Goal: Communication & Community: Answer question/provide support

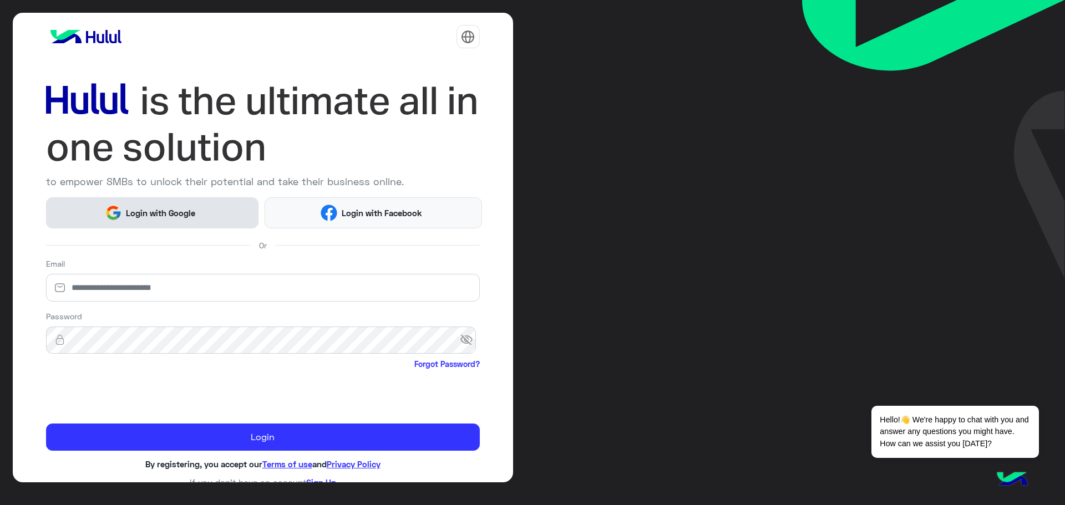
click at [120, 203] on button "Login with Google" at bounding box center [152, 212] width 213 height 30
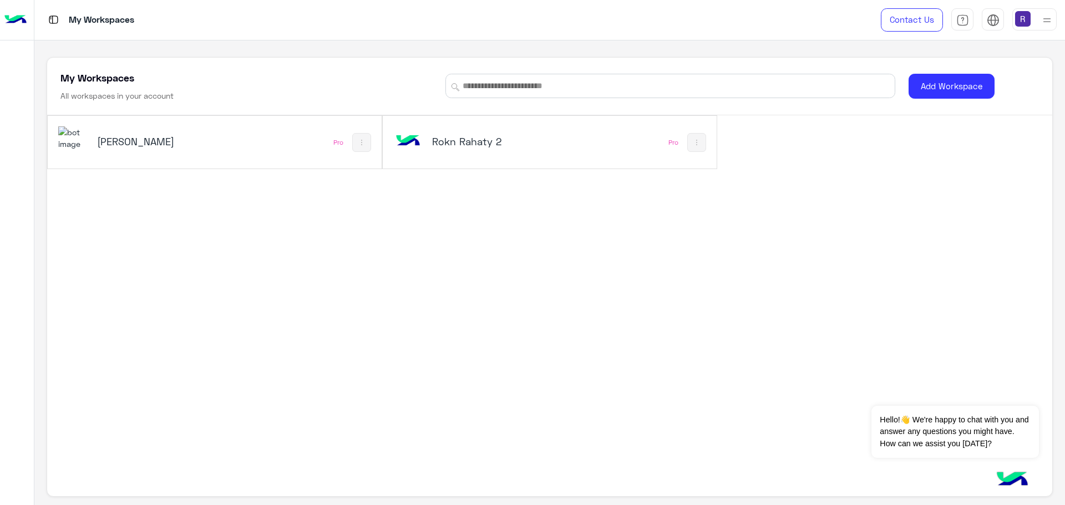
click at [145, 142] on h5 "Rokn Rahaty" at bounding box center [153, 141] width 113 height 13
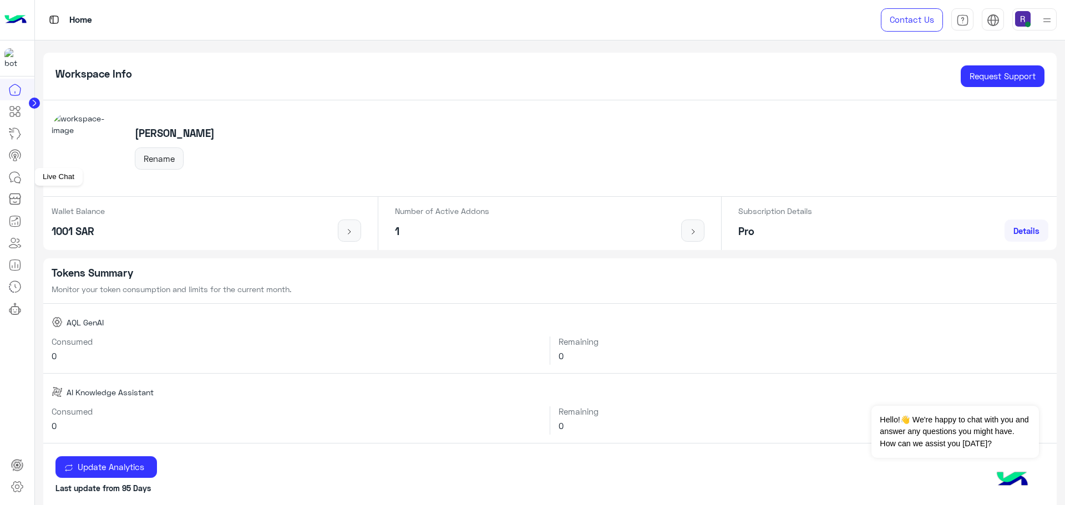
click at [16, 175] on icon at bounding box center [14, 177] width 13 height 13
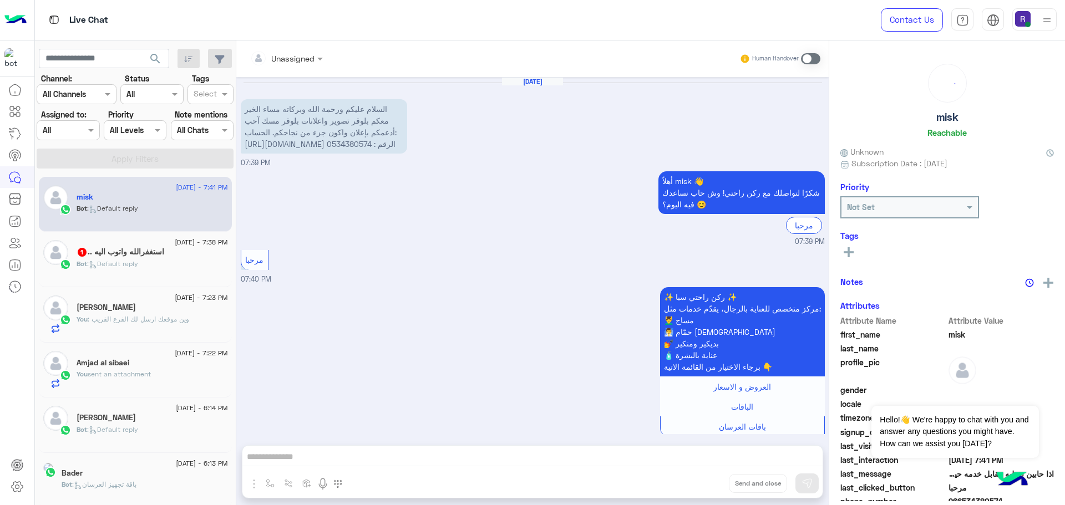
scroll to position [155, 0]
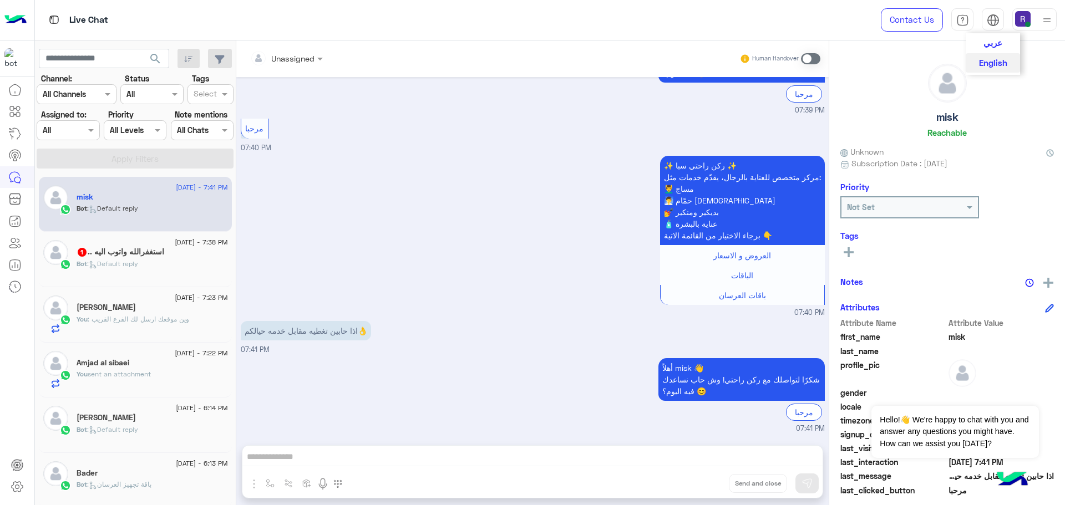
click at [981, 19] on div "عربي English" at bounding box center [992, 19] width 22 height 22
click at [992, 45] on span "عربي" at bounding box center [992, 42] width 19 height 10
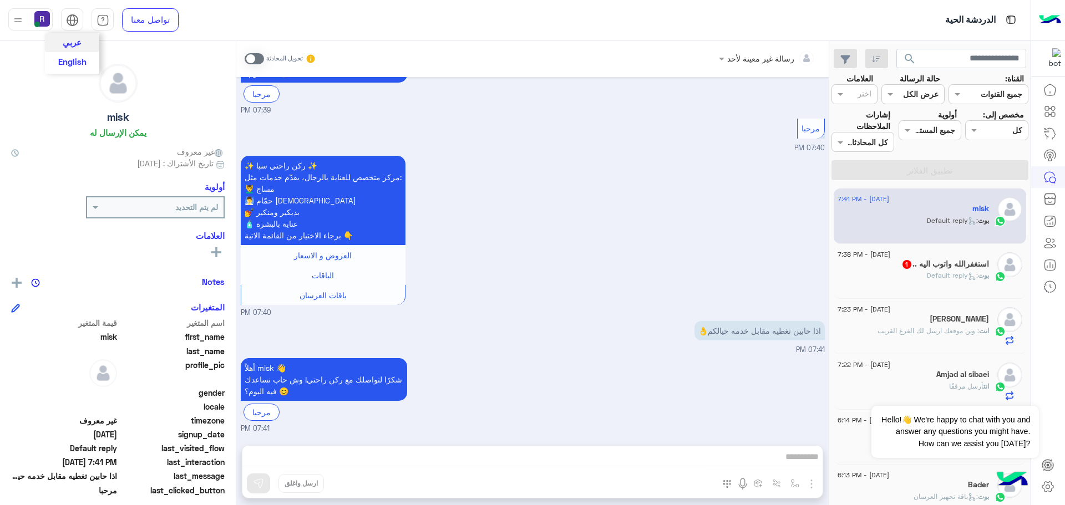
click at [73, 44] on span "عربي" at bounding box center [72, 42] width 19 height 10
click at [707, 461] on div "رسالة غير معينة لأحد تحويل المحادثة Sep 7, 2025 السلام عليكم ورحمة الله وبركاته…" at bounding box center [532, 274] width 592 height 469
click at [251, 63] on span at bounding box center [254, 58] width 19 height 11
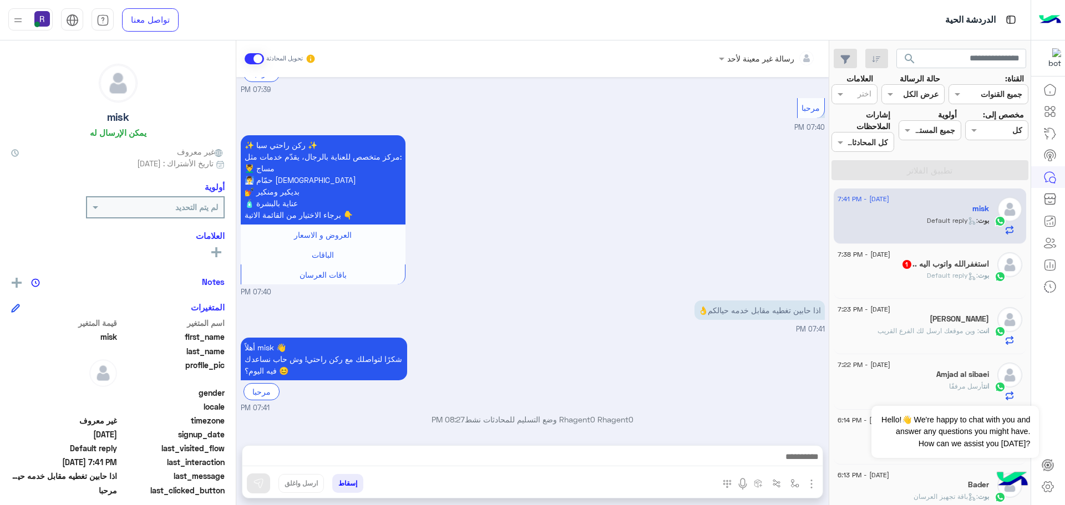
scroll to position [175, 0]
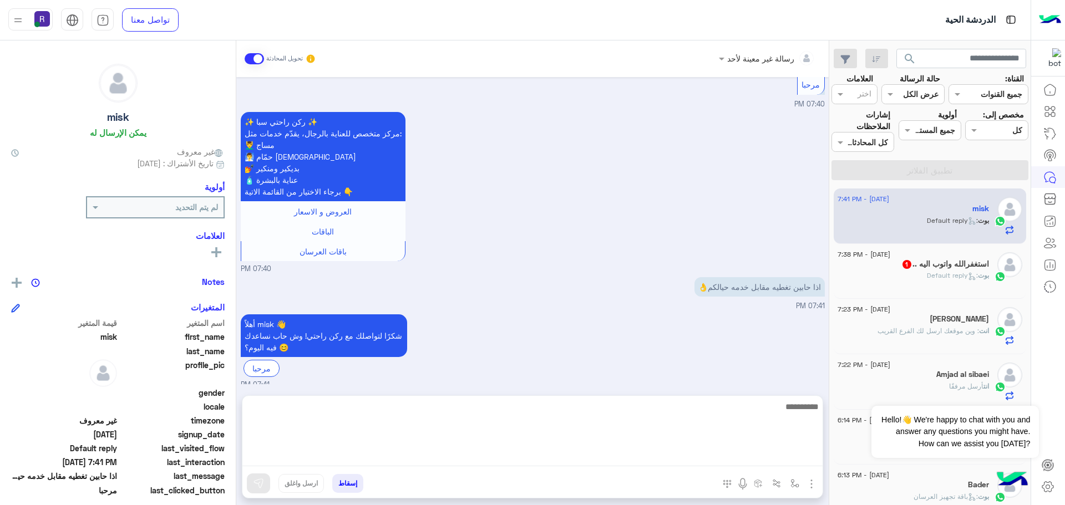
click at [746, 460] on textarea at bounding box center [532, 433] width 580 height 67
type textarea "**********"
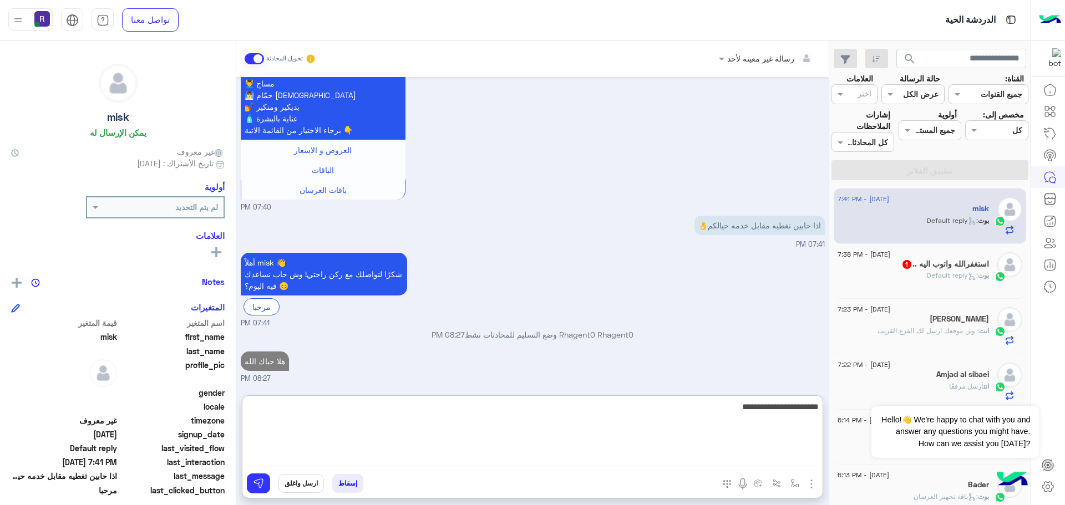
type textarea "**********"
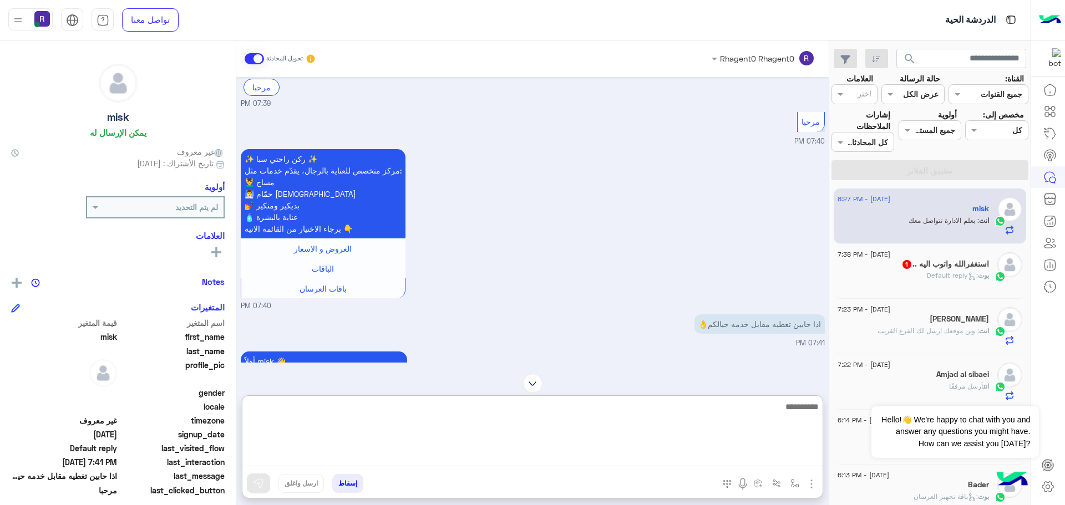
scroll to position [0, 0]
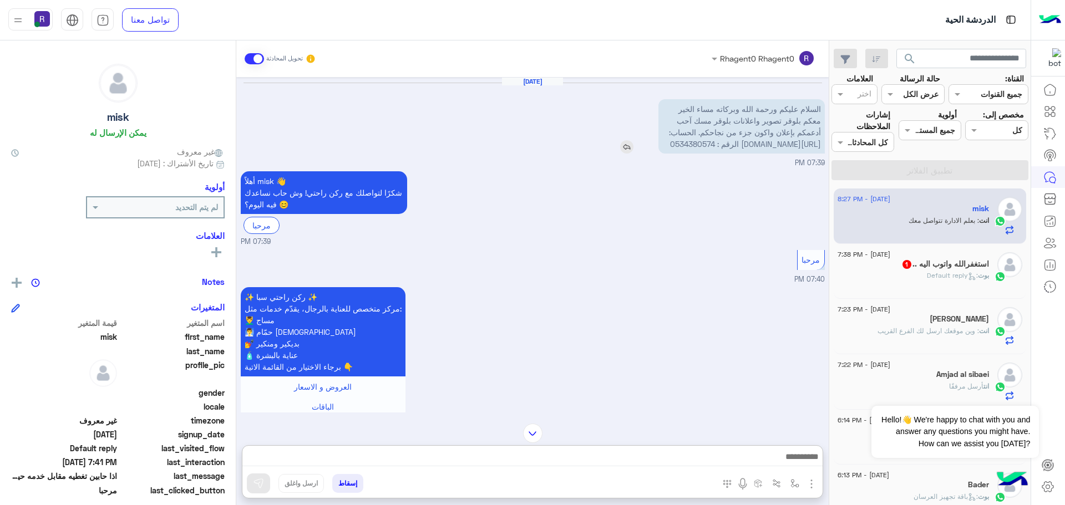
click at [807, 110] on span "السلام عليكم ورحمة الله وبركاته مساء الخير معكم بلوقر تصوير واعلانات بلوقر مسك …" at bounding box center [745, 126] width 152 height 44
drag, startPoint x: 807, startPoint y: 110, endPoint x: 701, endPoint y: 167, distance: 120.8
click at [701, 154] on p "السلام عليكم ورحمة الله وبركاته مساء الخير معكم بلوقر تصوير واعلانات بلوقر مسك …" at bounding box center [741, 126] width 166 height 54
copy app-msgs-text
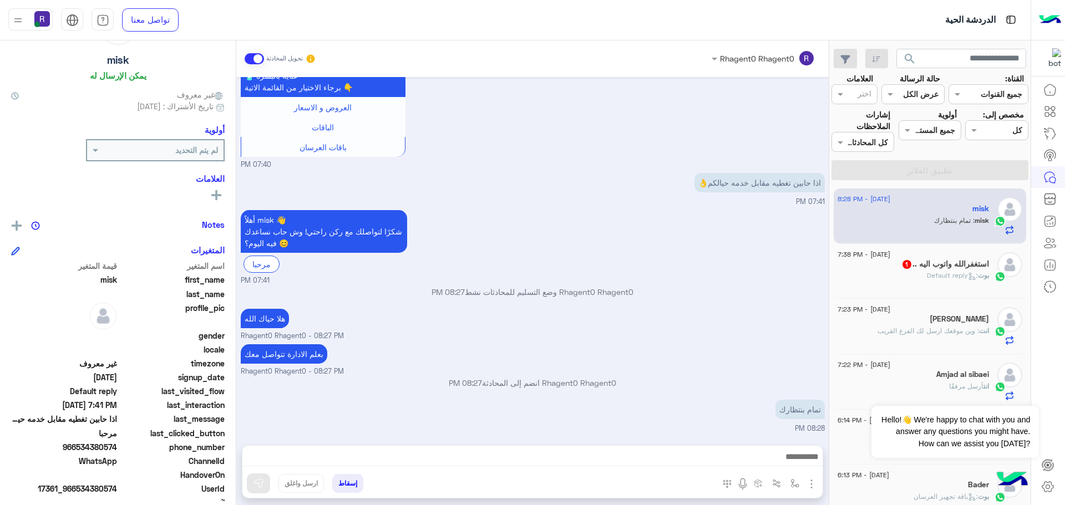
scroll to position [106, 0]
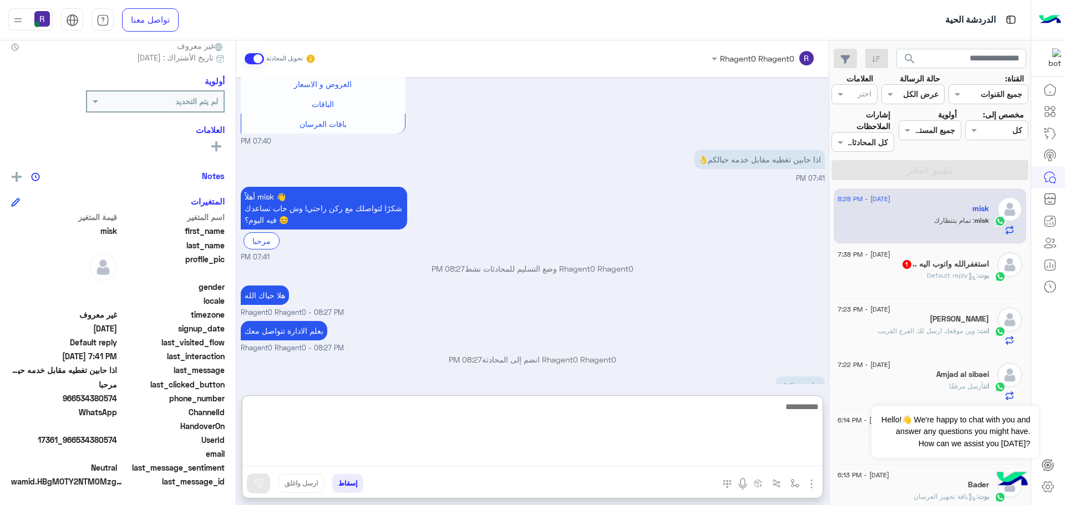
click at [749, 452] on textarea at bounding box center [532, 433] width 580 height 67
type textarea "**"
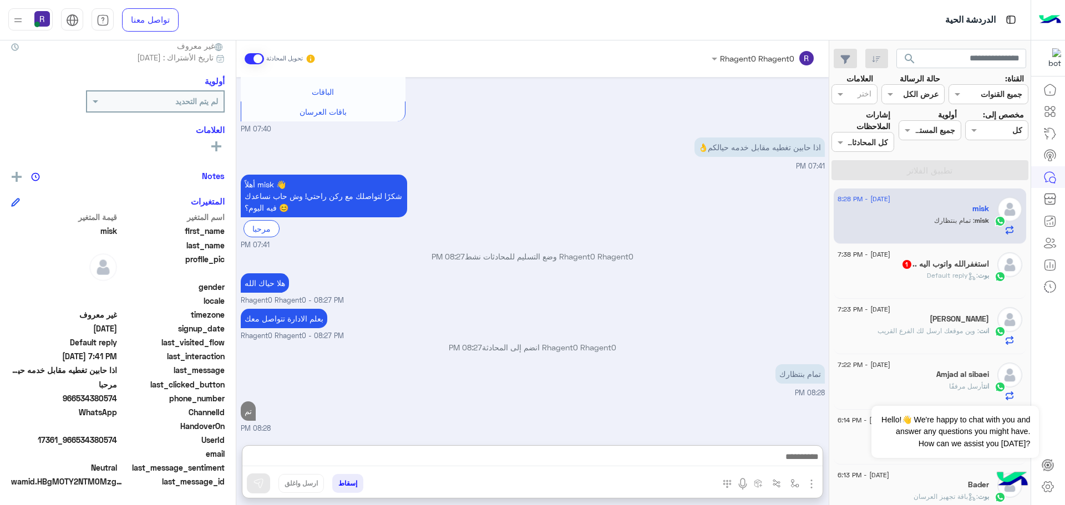
click at [107, 396] on span "966534380574" at bounding box center [64, 399] width 106 height 12
copy span "966534380574"
click at [970, 263] on h5 "استغفرالله واتوب اليه .. 1" at bounding box center [945, 263] width 88 height 9
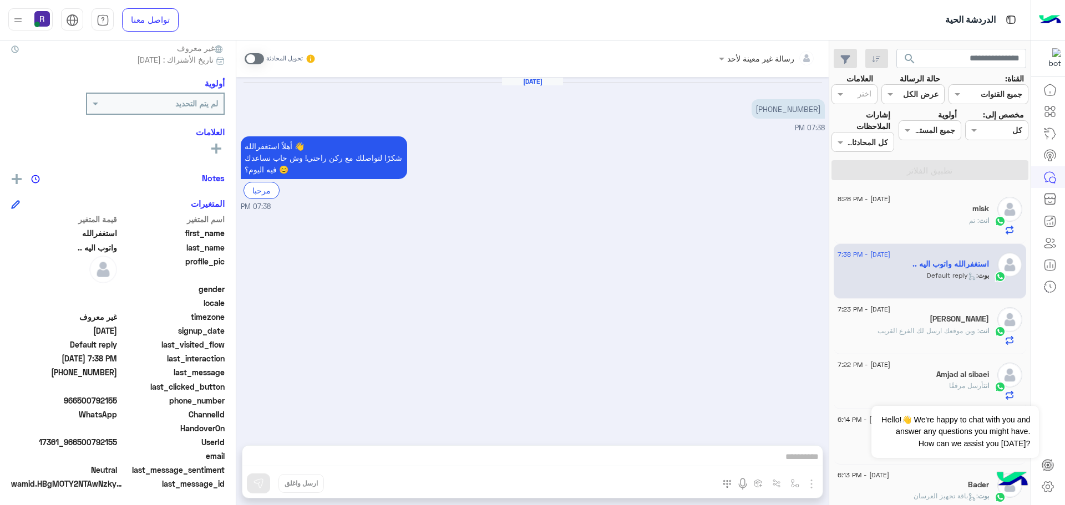
scroll to position [106, 0]
click at [255, 57] on span at bounding box center [254, 58] width 19 height 11
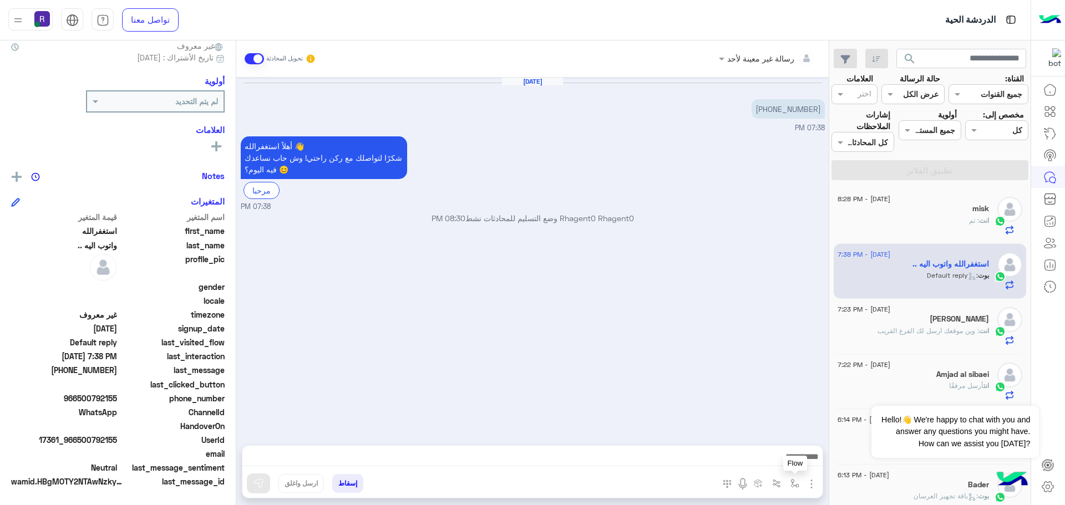
click at [791, 484] on img "button" at bounding box center [794, 483] width 9 height 9
click at [815, 484] on img "button" at bounding box center [811, 483] width 13 height 13
click at [790, 459] on span "الصور" at bounding box center [790, 460] width 21 height 13
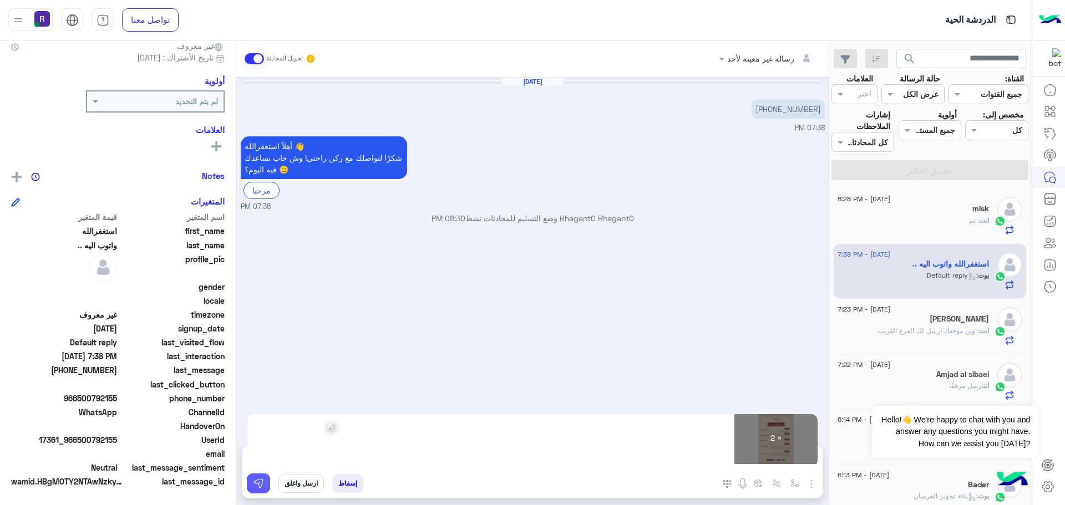
click at [253, 479] on img at bounding box center [258, 483] width 11 height 11
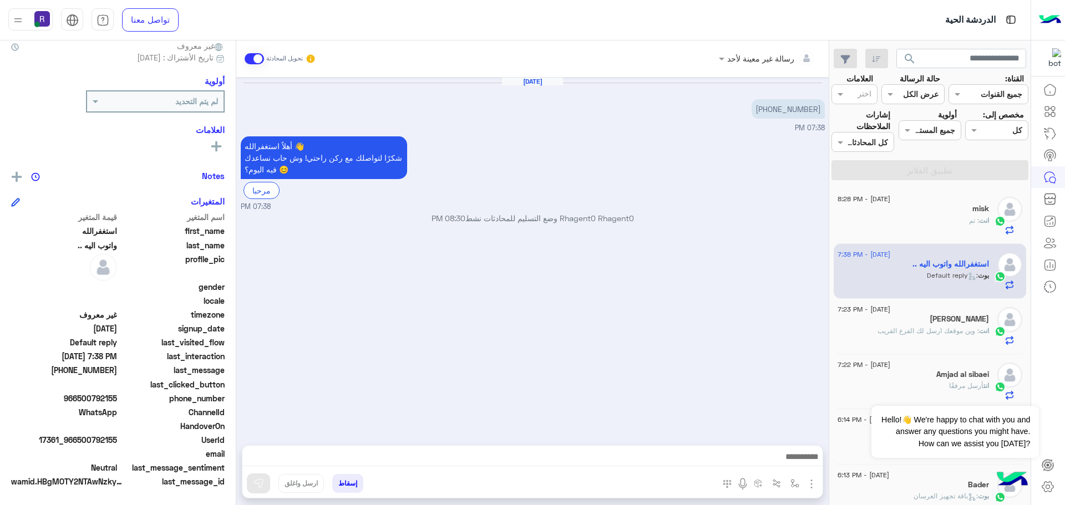
click at [950, 324] on h5 "رجاء مصطفى" at bounding box center [958, 318] width 59 height 9
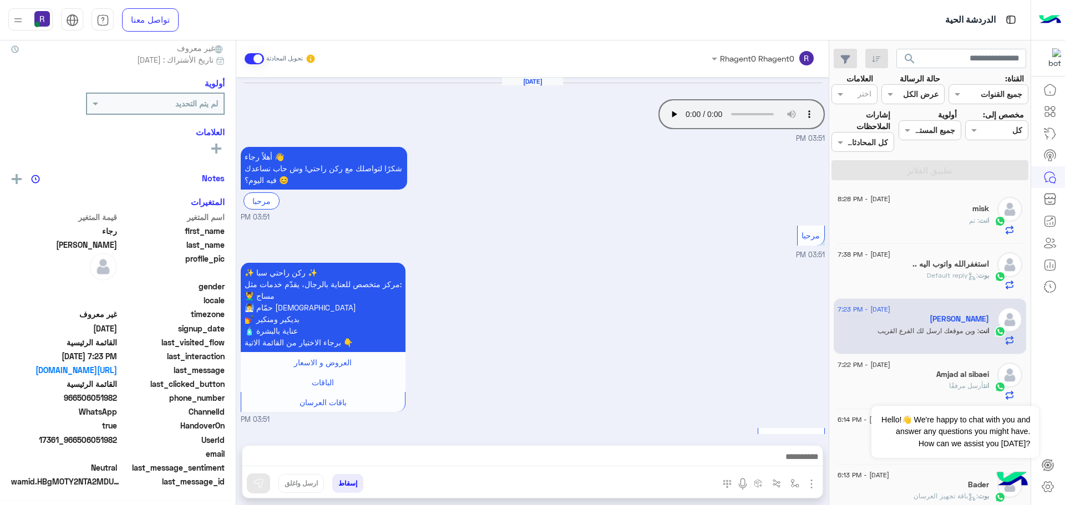
scroll to position [656, 0]
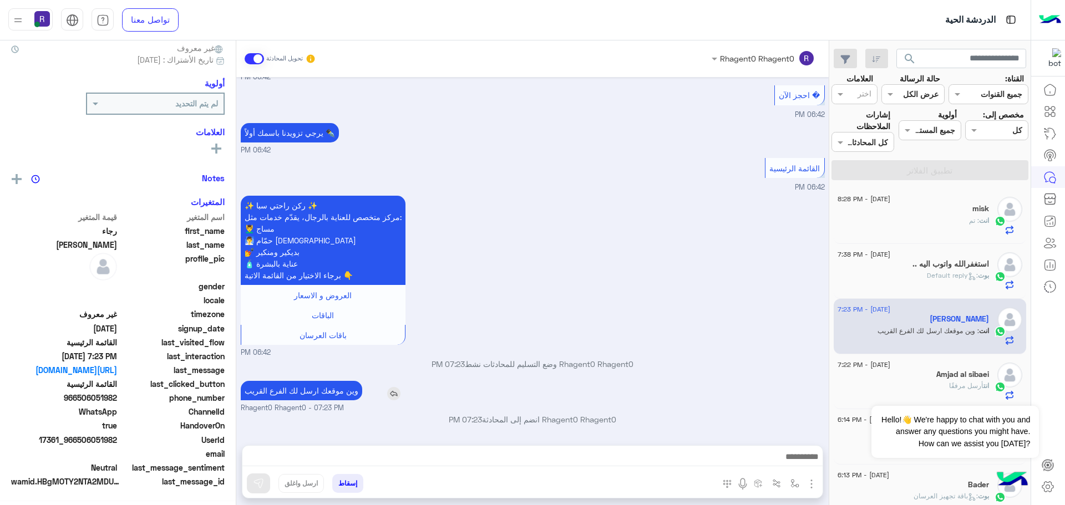
click at [337, 393] on p "وين موقعك ارسل لك الفرع القريب" at bounding box center [301, 390] width 121 height 19
copy app-msgs-text
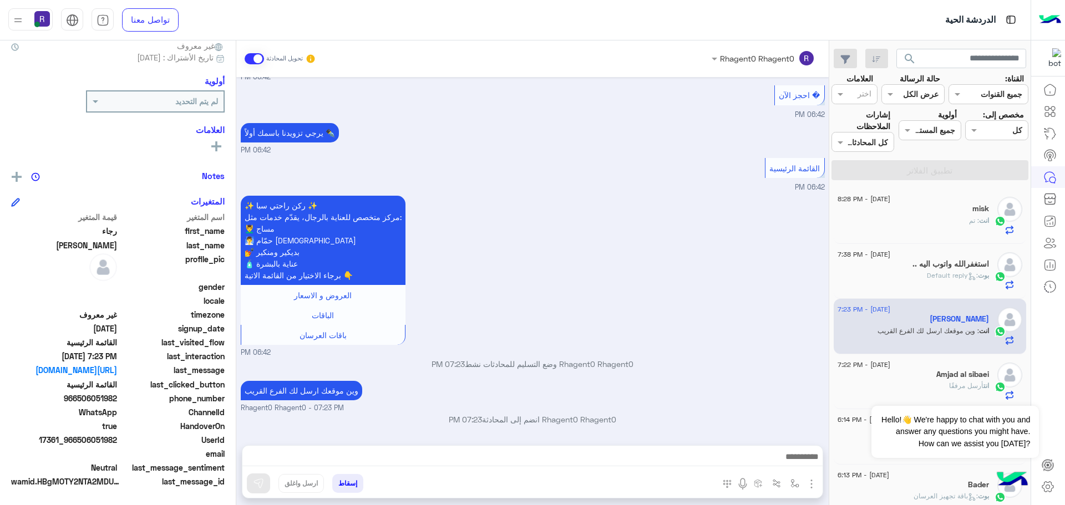
click at [749, 310] on div "✨ ركن راحتي سبا ✨ مركز متخصص للعناية بالرجال، يقدّم خدمات مثل: 💆‍♂️ مساج 🧖‍♂️ ح…" at bounding box center [533, 275] width 584 height 165
